Goal: Navigation & Orientation: Find specific page/section

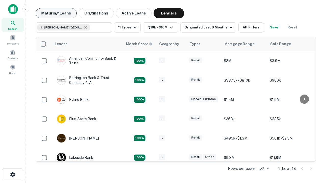
click at [56, 13] on button "Maturing Loans" at bounding box center [56, 13] width 41 height 10
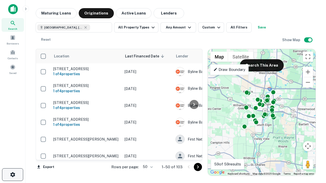
click at [12, 175] on icon "button" at bounding box center [13, 175] width 6 height 6
